Goal: Check status: Check status

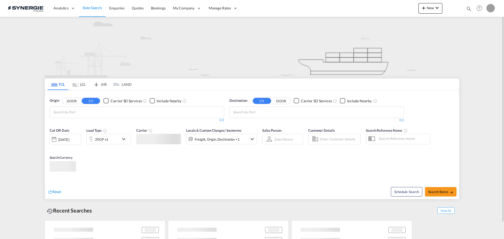
click at [467, 10] on md-icon "icon-magnify" at bounding box center [469, 9] width 6 height 6
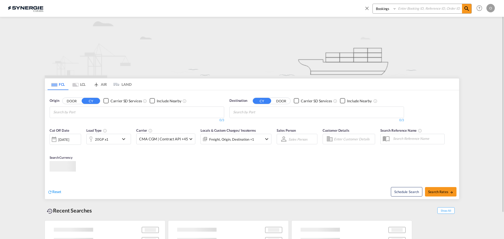
click at [385, 11] on select "Bookings Quotes Enquiries" at bounding box center [385, 8] width 25 height 9
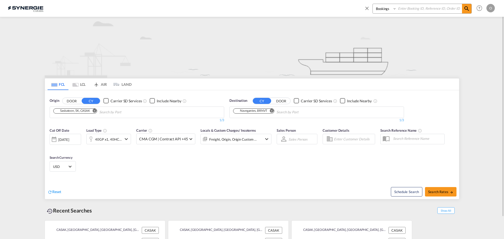
select select "Quotes"
click at [373, 4] on select "Bookings Quotes Enquiries" at bounding box center [385, 8] width 25 height 9
click at [406, 8] on input at bounding box center [429, 8] width 65 height 9
paste input "SYC000014619"
type input "SYC000014619"
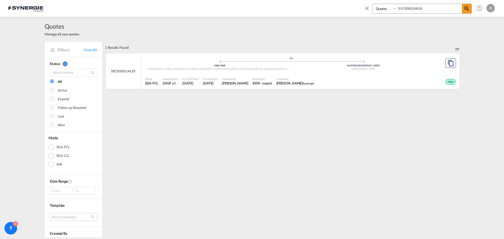
click at [220, 81] on div "Created By Rosa Ho" at bounding box center [235, 81] width 31 height 13
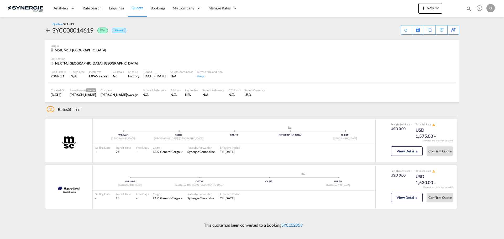
click at [298, 225] on link "SYC002959" at bounding box center [291, 225] width 21 height 5
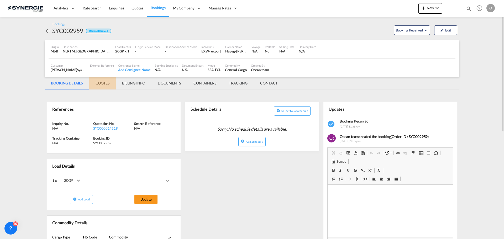
click at [107, 82] on md-tab-item "QUOTES" at bounding box center [102, 83] width 27 height 13
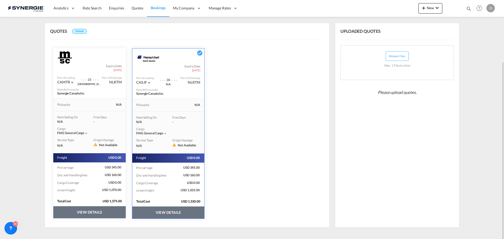
scroll to position [80, 0]
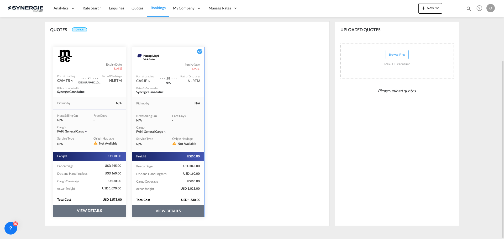
click at [166, 211] on button "VIEW DETAILS" at bounding box center [168, 211] width 72 height 12
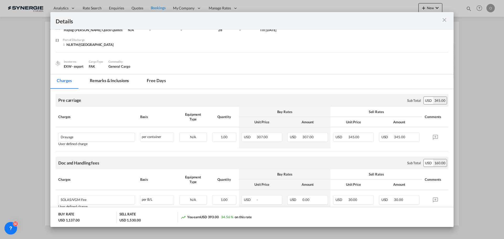
scroll to position [0, 0]
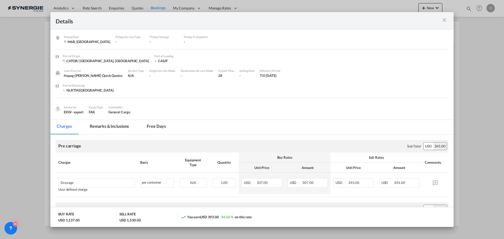
click at [115, 128] on md-tab-item "Remarks & Inclusions" at bounding box center [110, 127] width 52 height 14
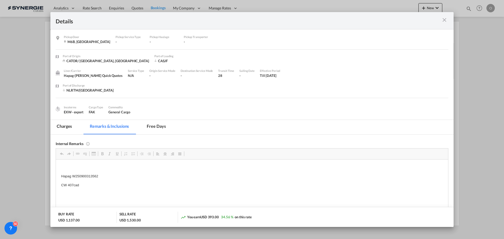
click at [72, 126] on md-tab-item "Charges" at bounding box center [64, 127] width 28 height 14
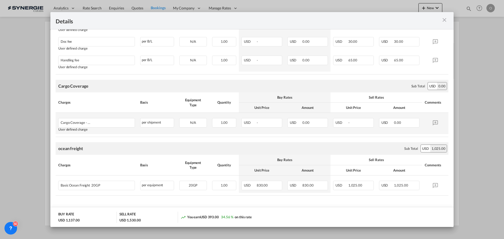
scroll to position [246, 0]
